Goal: Task Accomplishment & Management: Manage account settings

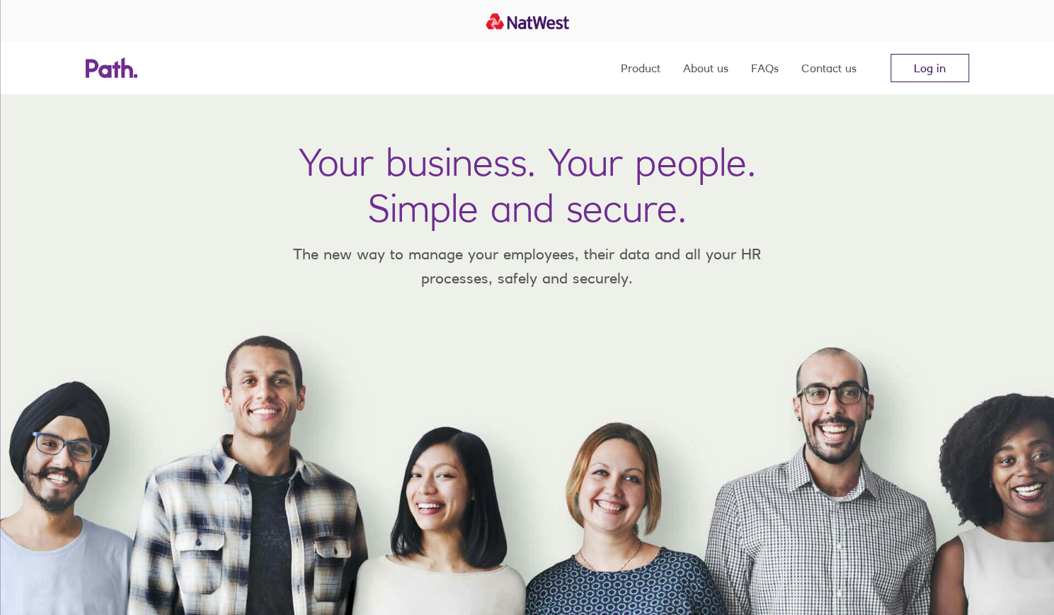
drag, startPoint x: 969, startPoint y: 86, endPoint x: 924, endPoint y: 77, distance: 45.5
click at [967, 86] on div "Product About us FAQs Contact us Log in" at bounding box center [527, 67] width 906 height 51
click at [924, 77] on link "Log in" at bounding box center [930, 68] width 79 height 28
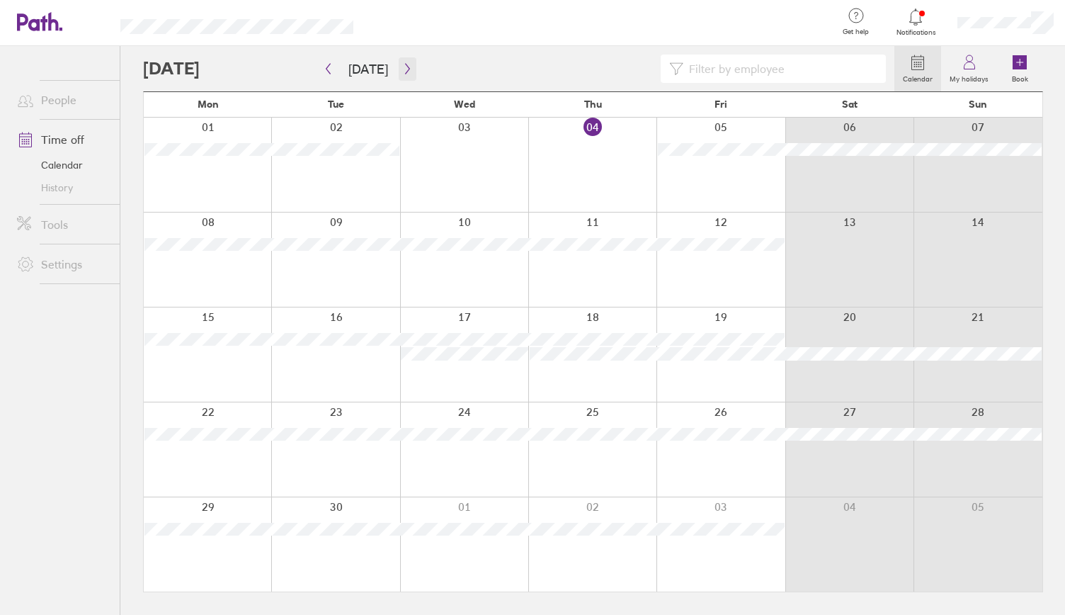
click at [402, 68] on icon "button" at bounding box center [407, 68] width 11 height 11
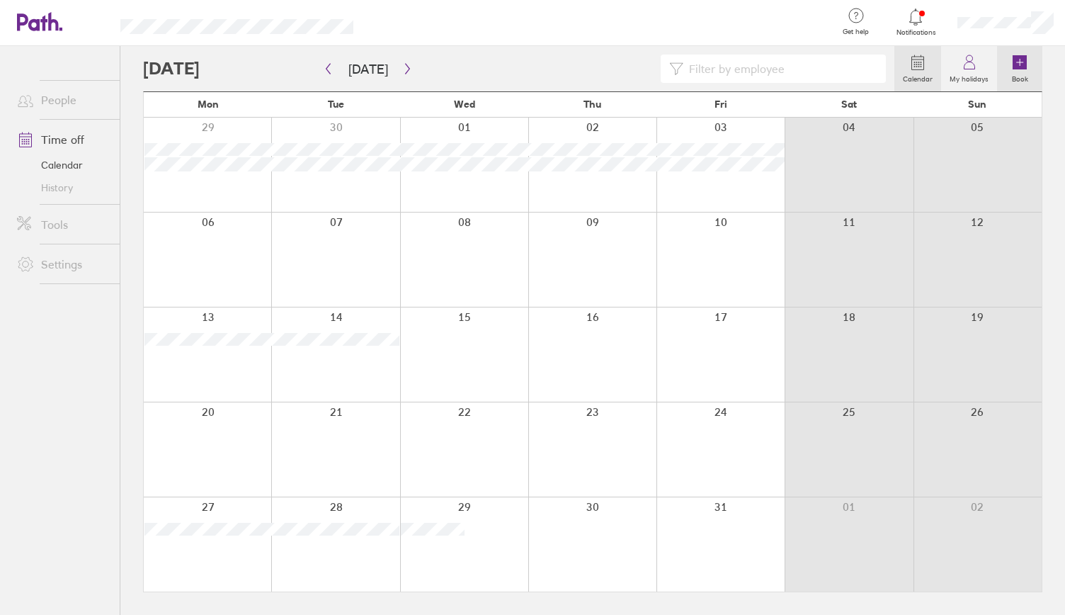
click at [1018, 67] on icon at bounding box center [1019, 62] width 14 height 14
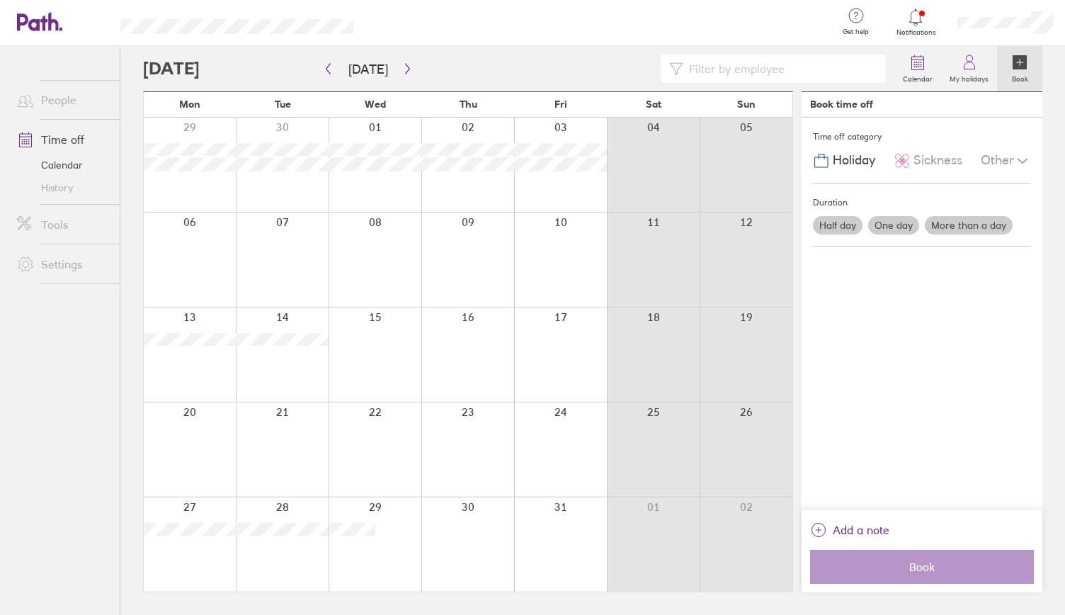
click at [976, 227] on label "More than a day" at bounding box center [969, 225] width 88 height 18
click at [0, 0] on input "More than a day" at bounding box center [0, 0] width 0 height 0
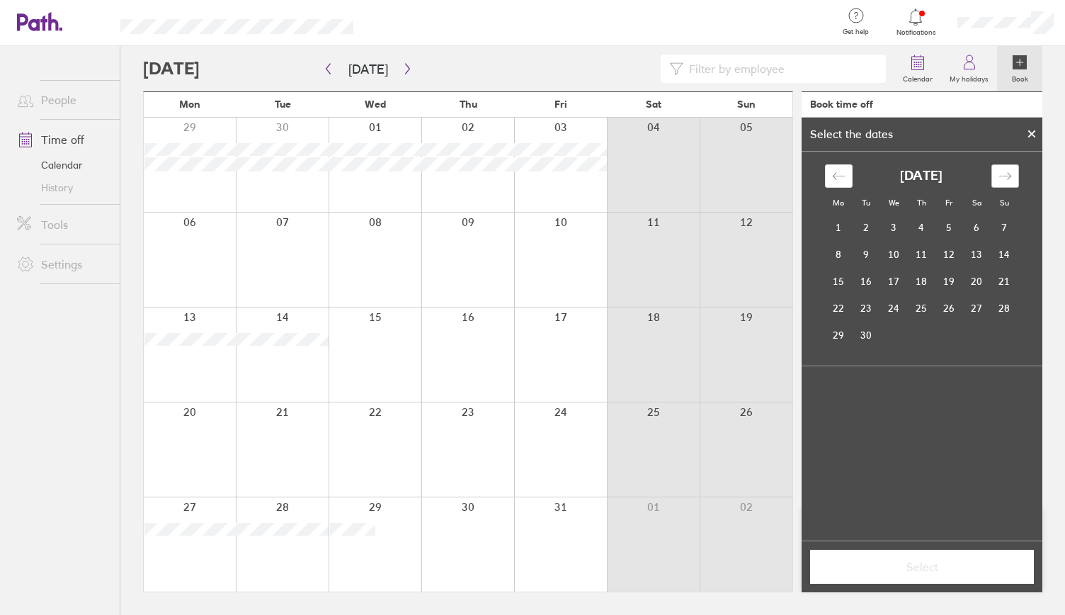
click at [1010, 183] on div "Move forward to switch to the next month." at bounding box center [1005, 175] width 28 height 23
click at [836, 332] on td "27" at bounding box center [839, 334] width 28 height 27
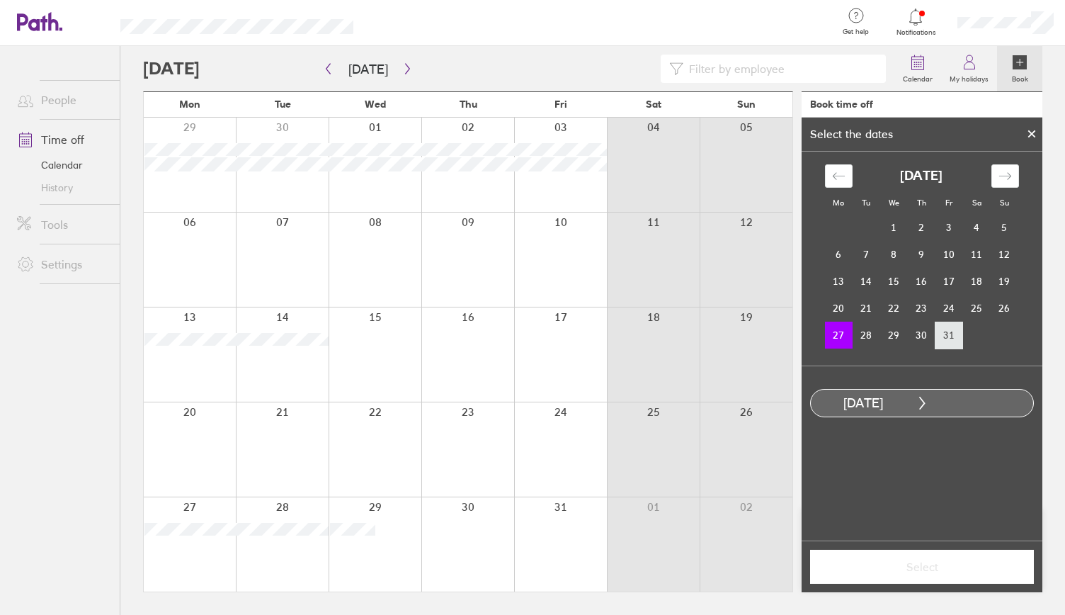
click at [945, 329] on td "31" at bounding box center [949, 334] width 28 height 27
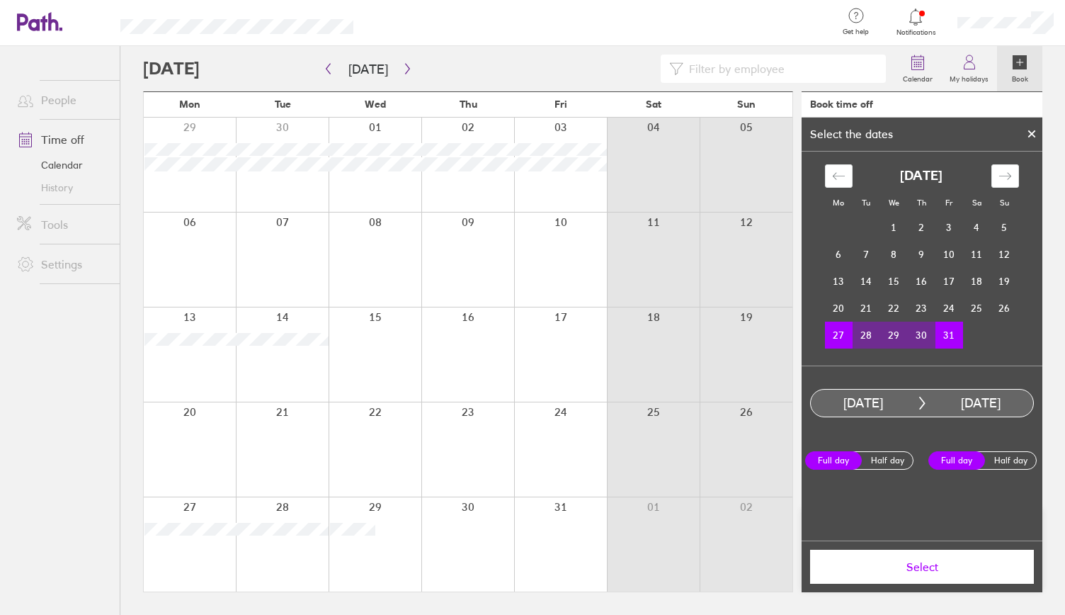
click at [916, 571] on span "Select" at bounding box center [922, 566] width 204 height 13
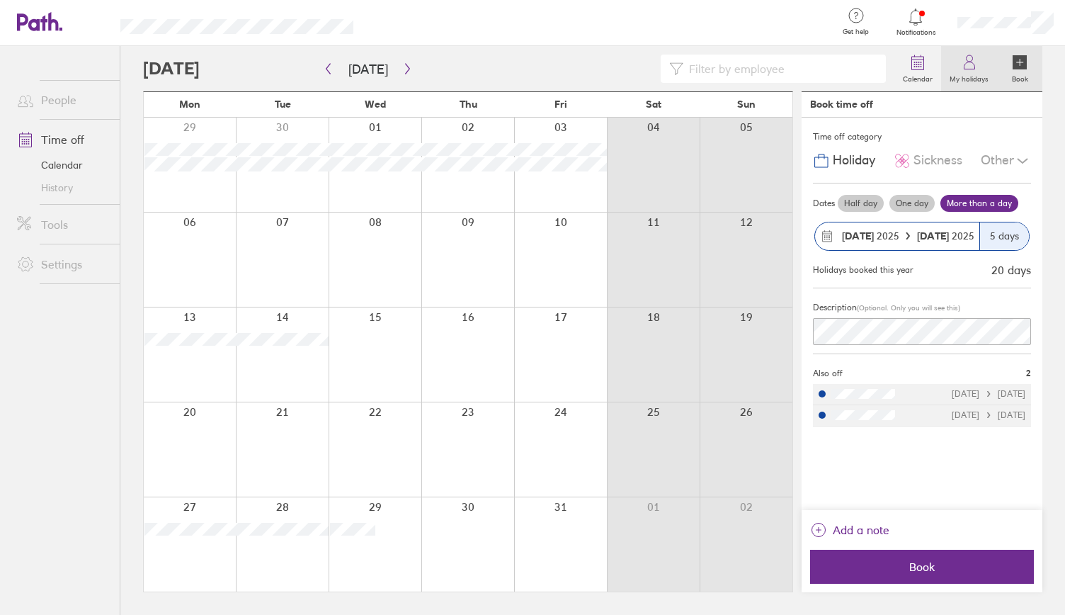
click at [970, 79] on label "My holidays" at bounding box center [969, 77] width 56 height 13
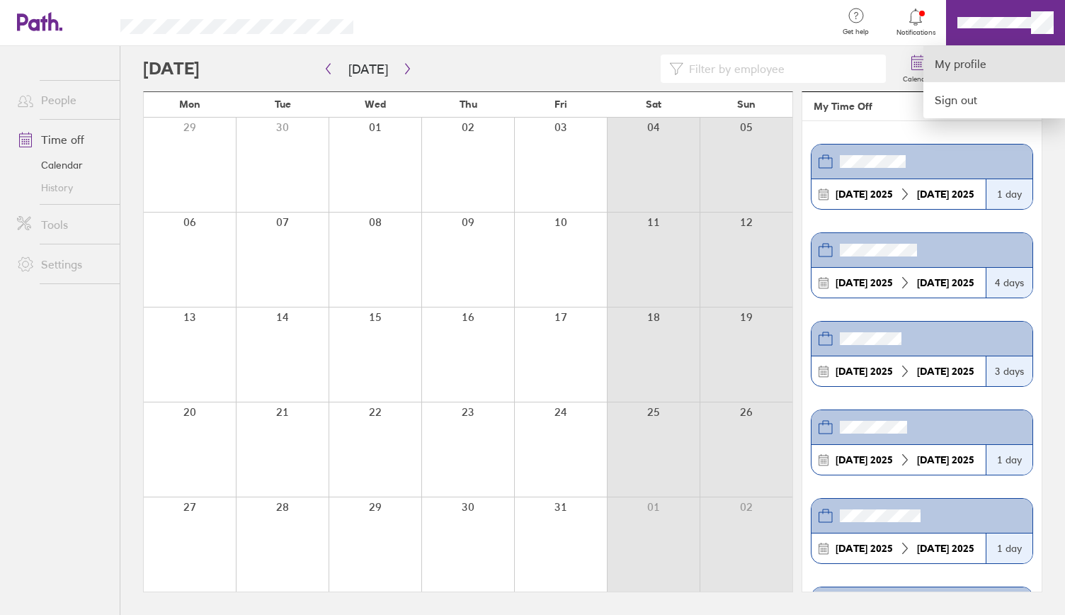
click at [980, 67] on link "My profile" at bounding box center [994, 64] width 142 height 36
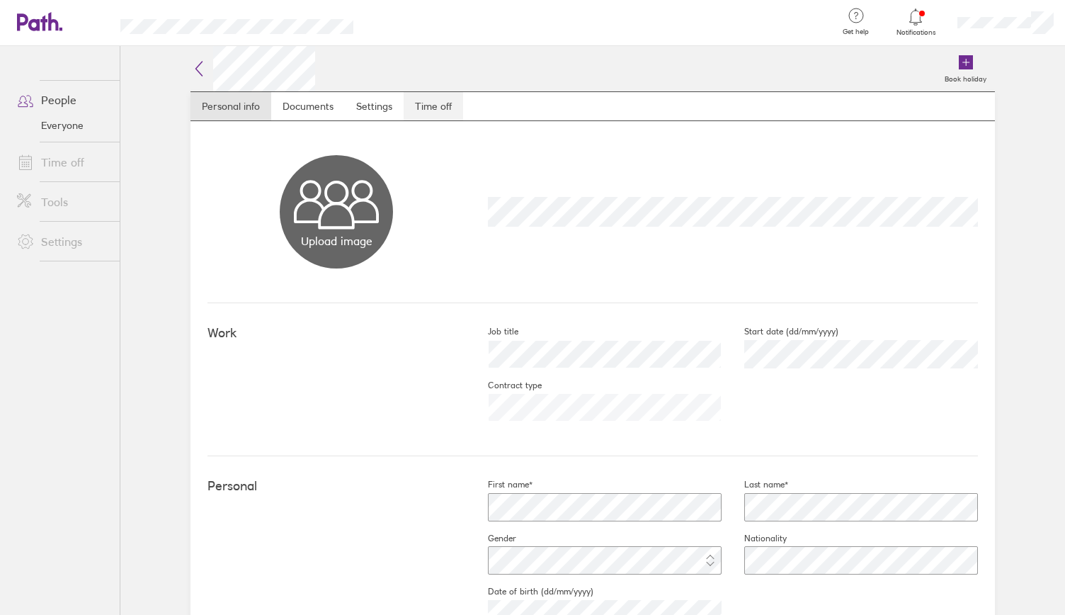
click at [414, 105] on link "Time off" at bounding box center [433, 106] width 59 height 28
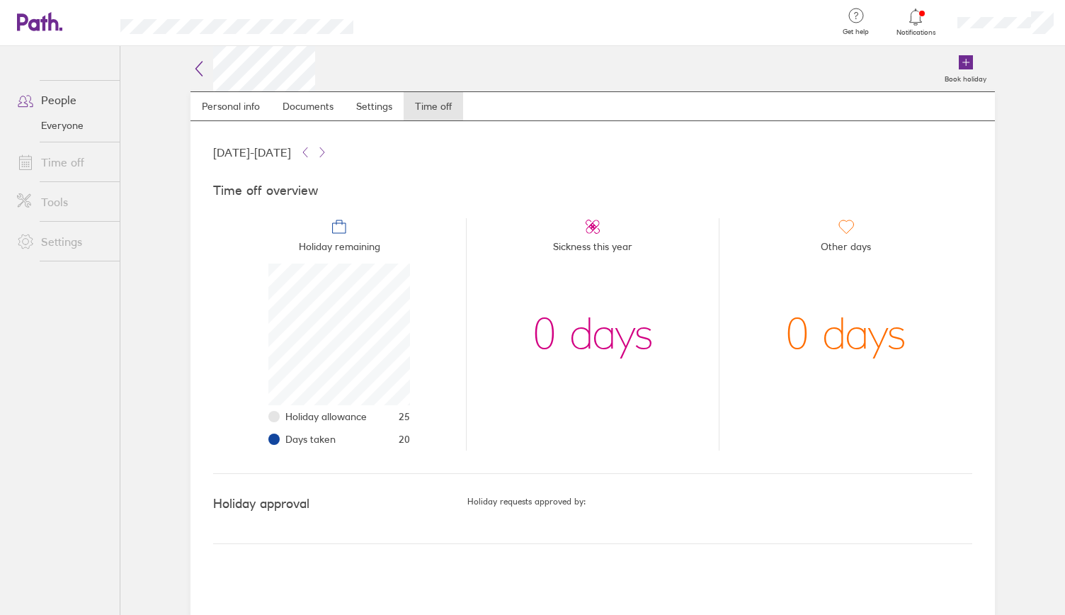
scroll to position [142, 142]
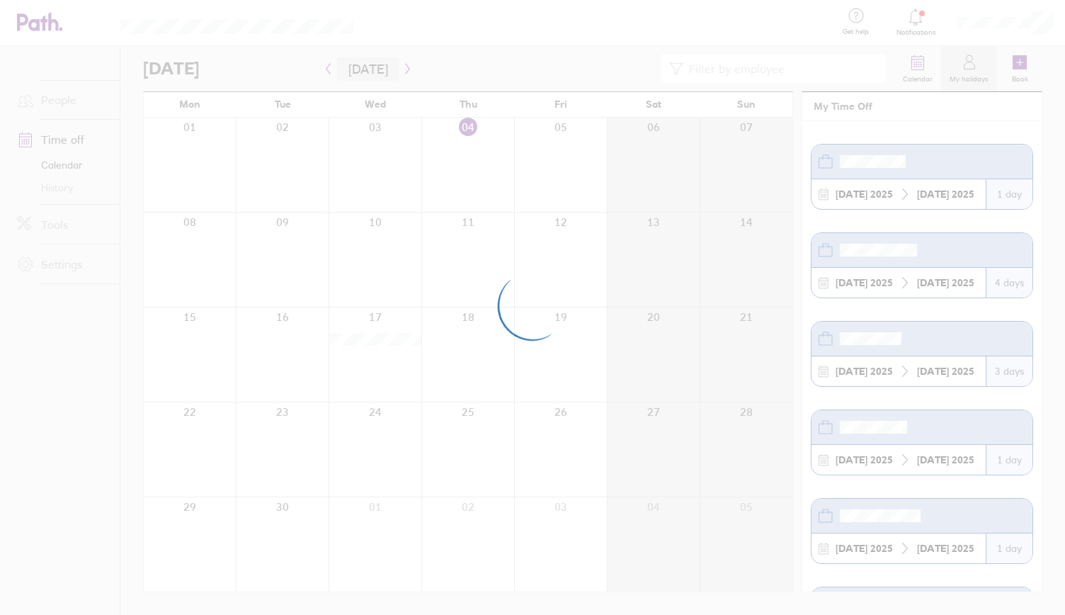
click at [370, 67] on button "Today" at bounding box center [368, 68] width 62 height 23
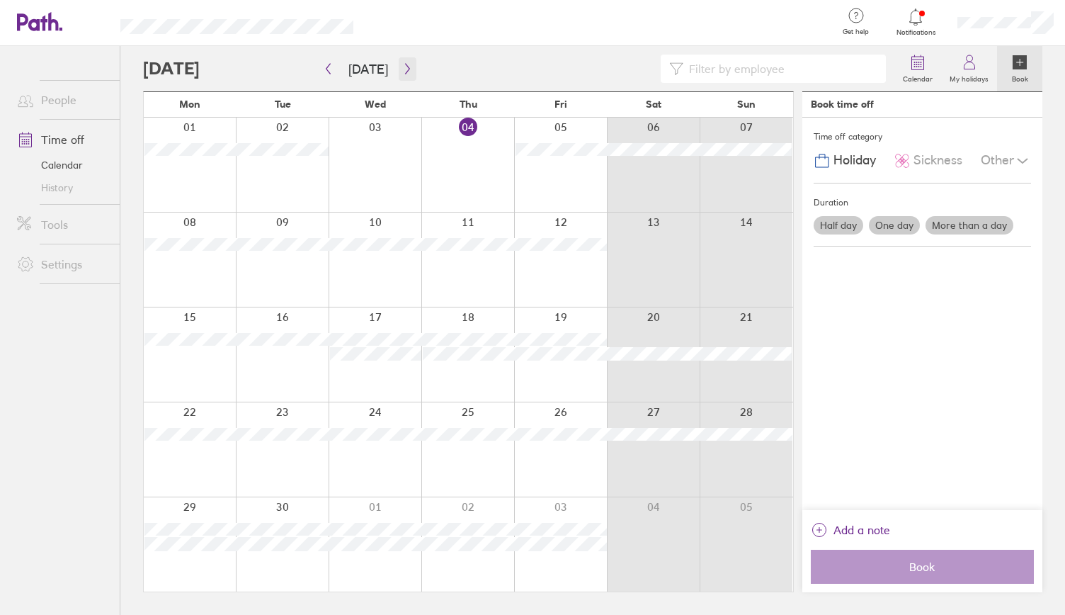
click at [411, 72] on button "button" at bounding box center [408, 68] width 18 height 23
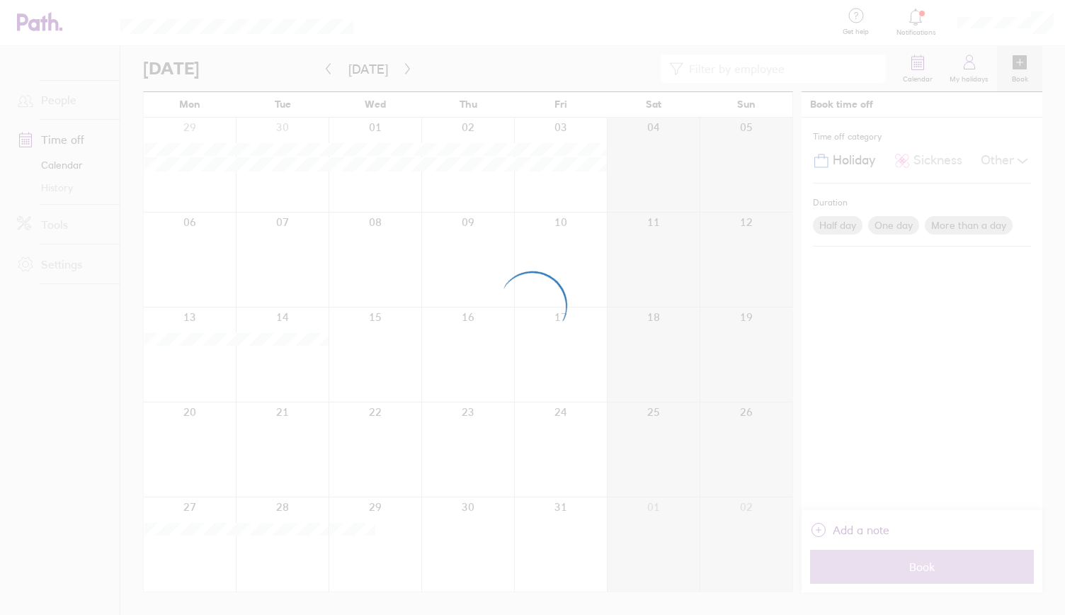
click at [324, 72] on div at bounding box center [532, 307] width 1065 height 615
click at [523, 72] on div at bounding box center [518, 69] width 751 height 28
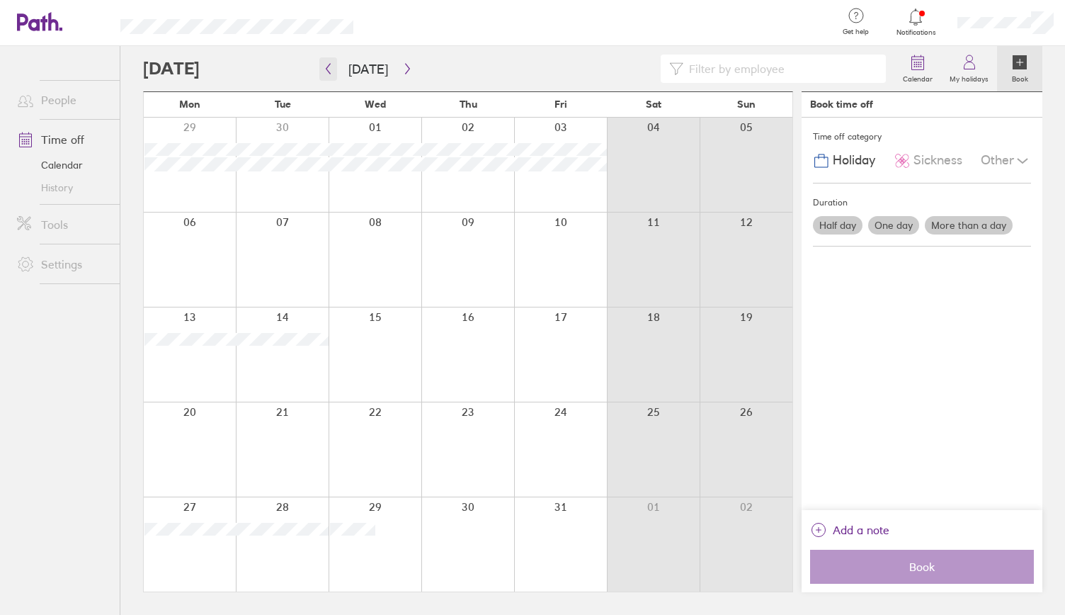
click at [329, 73] on icon "button" at bounding box center [328, 68] width 11 height 11
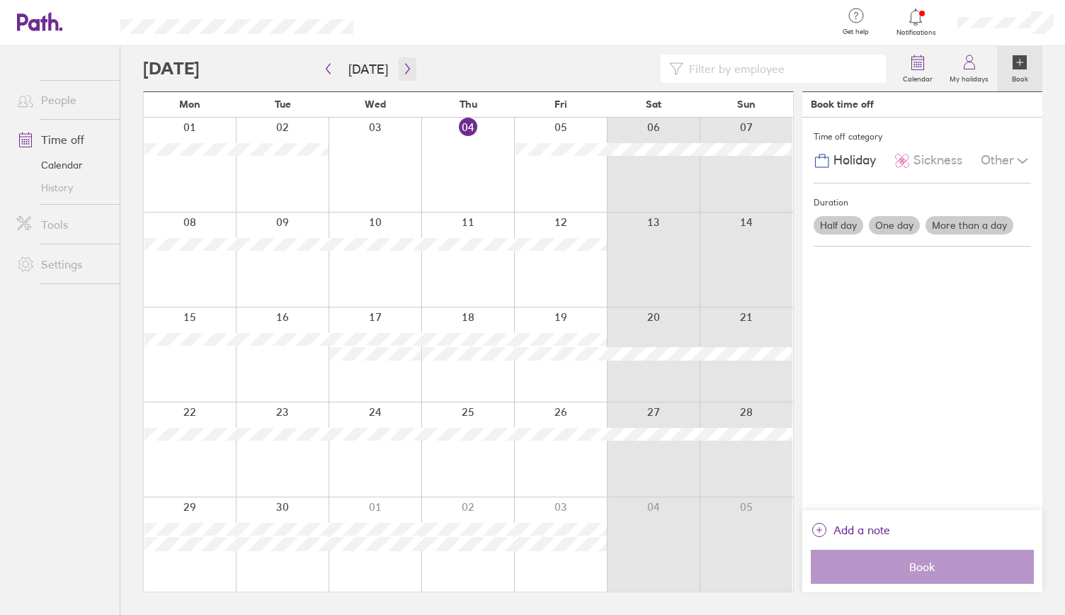
click at [405, 70] on icon "button" at bounding box center [407, 68] width 11 height 11
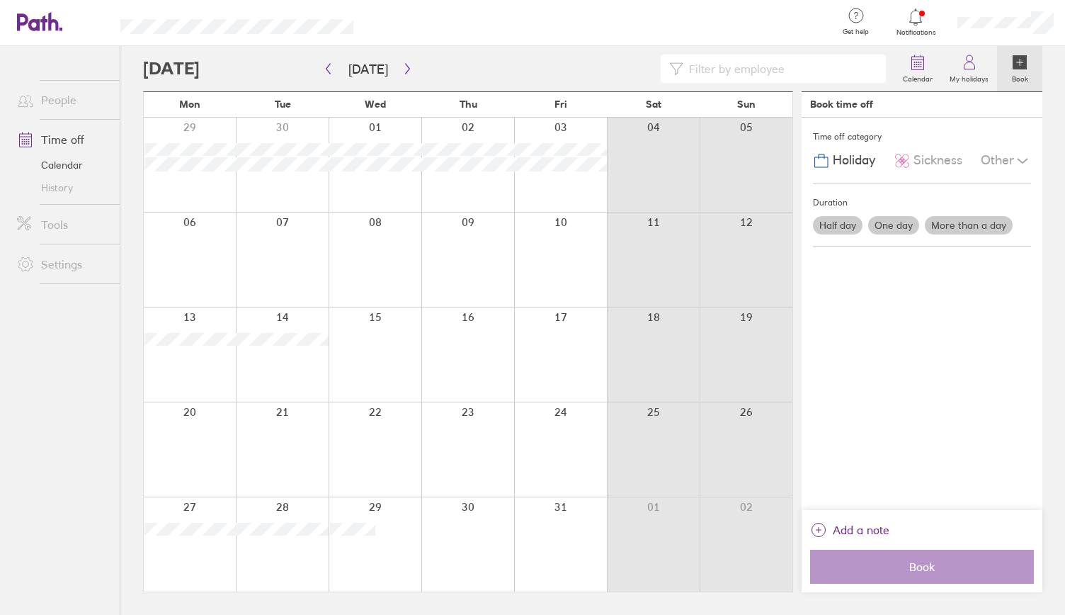
click at [952, 226] on label "More than a day" at bounding box center [969, 225] width 88 height 18
click at [0, 0] on input "More than a day" at bounding box center [0, 0] width 0 height 0
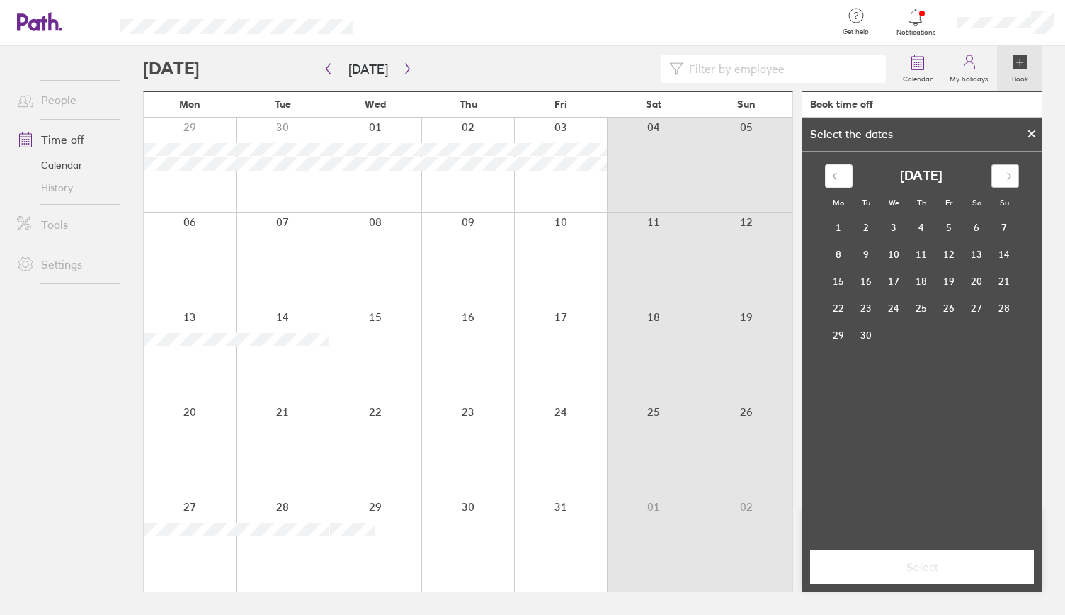
click at [996, 171] on div "Move forward to switch to the next month." at bounding box center [1005, 175] width 28 height 23
click at [847, 343] on td "27" at bounding box center [839, 334] width 28 height 27
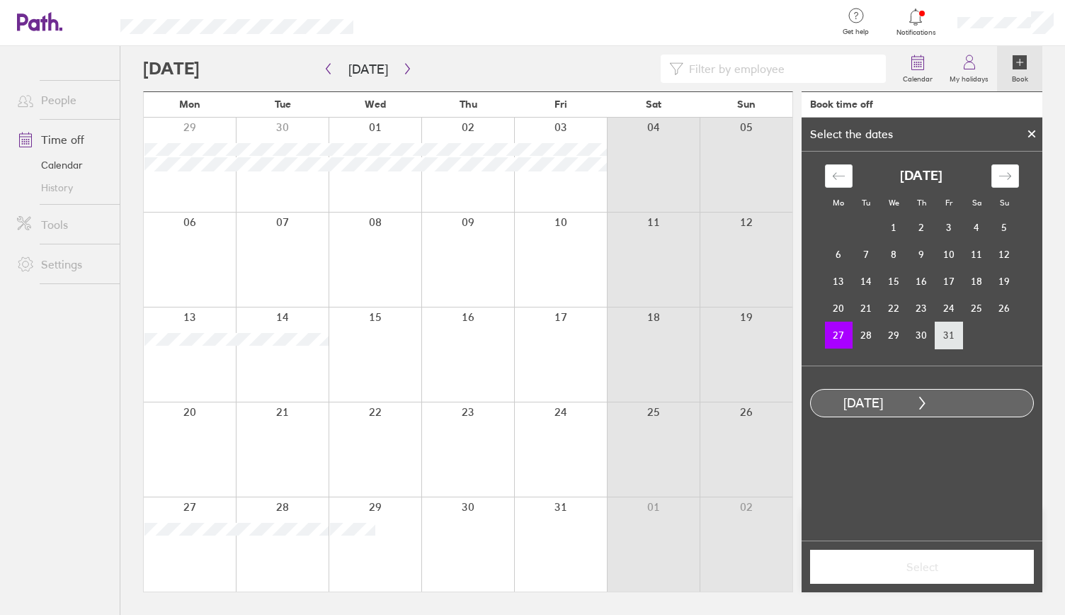
drag, startPoint x: 962, startPoint y: 333, endPoint x: 952, endPoint y: 335, distance: 10.0
click at [962, 333] on td "31" at bounding box center [949, 334] width 28 height 27
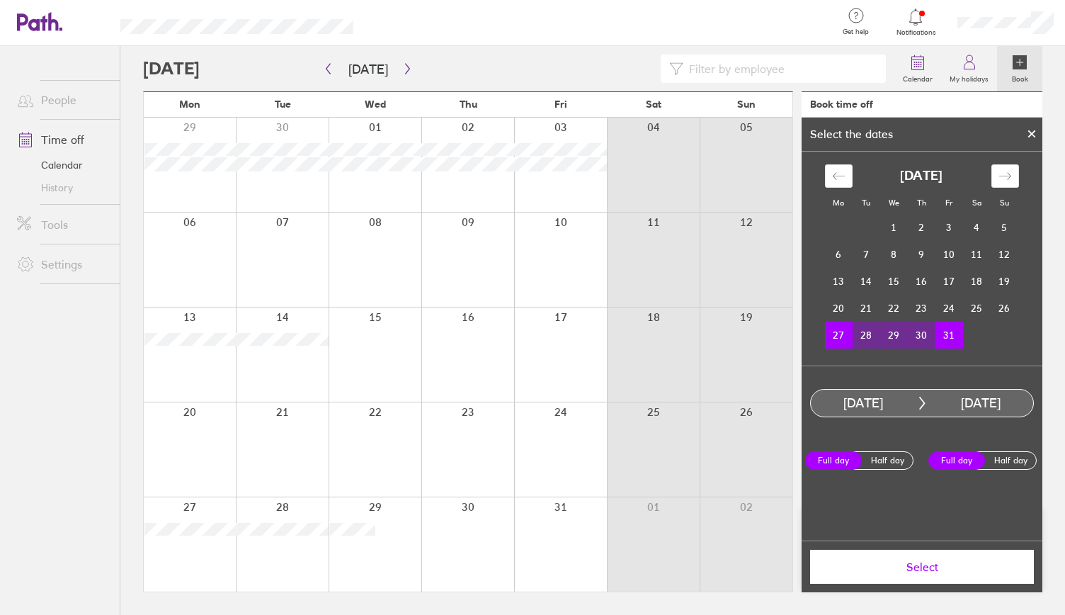
click at [904, 566] on span "Select" at bounding box center [922, 566] width 204 height 13
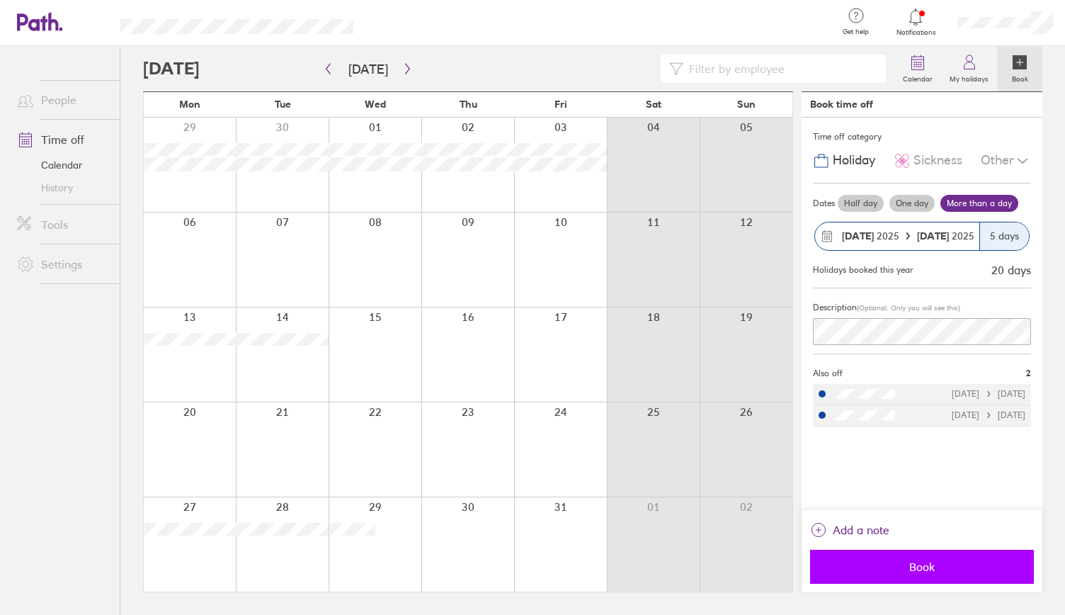
click at [891, 560] on span "Book" at bounding box center [922, 566] width 204 height 13
